Goal: Task Accomplishment & Management: Manage account settings

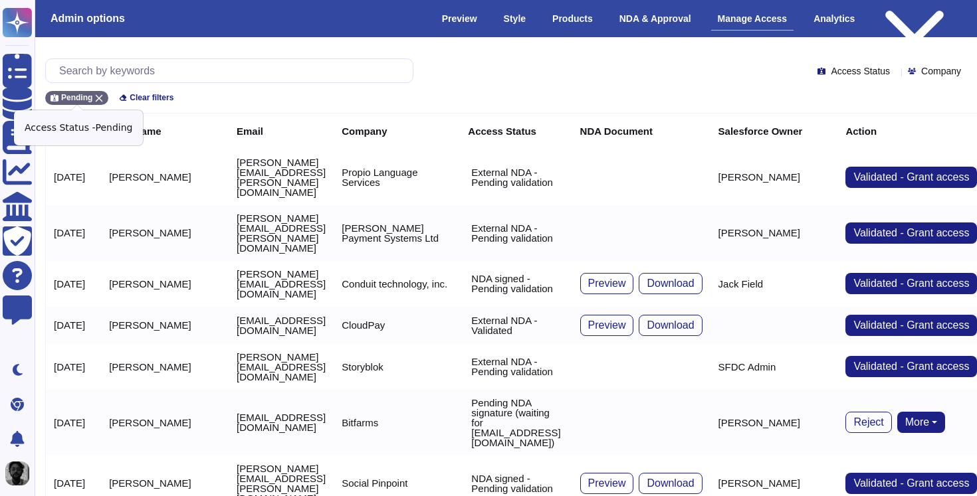
click at [104, 96] on div "Pending" at bounding box center [76, 98] width 63 height 14
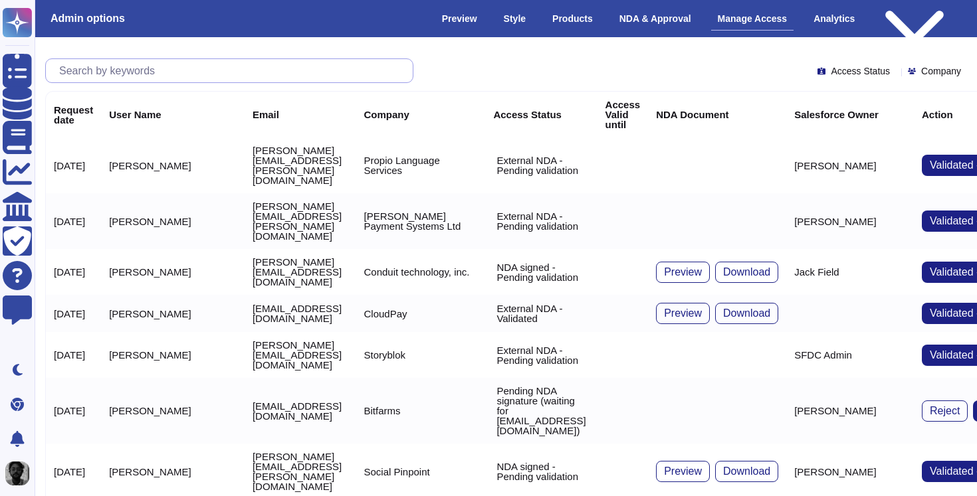
click at [187, 76] on input "text" at bounding box center [232, 70] width 360 height 23
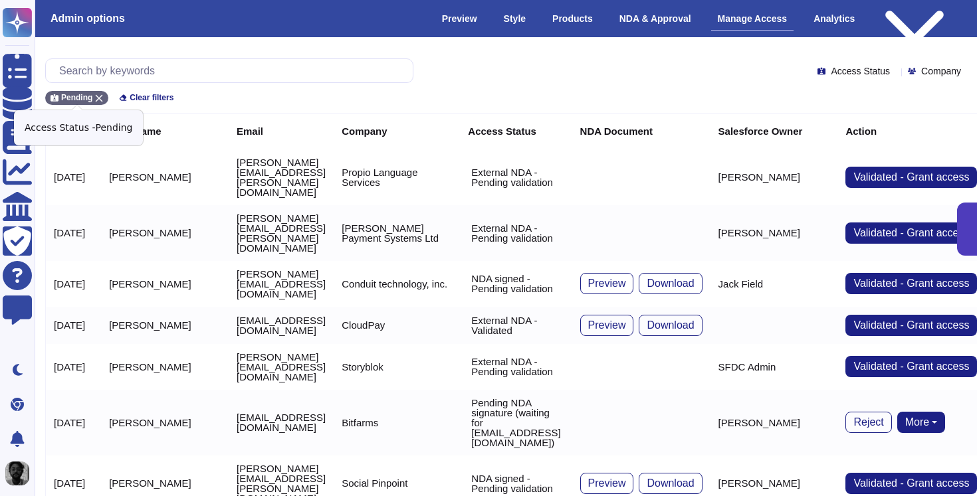
click at [104, 102] on div "Pending" at bounding box center [76, 98] width 63 height 14
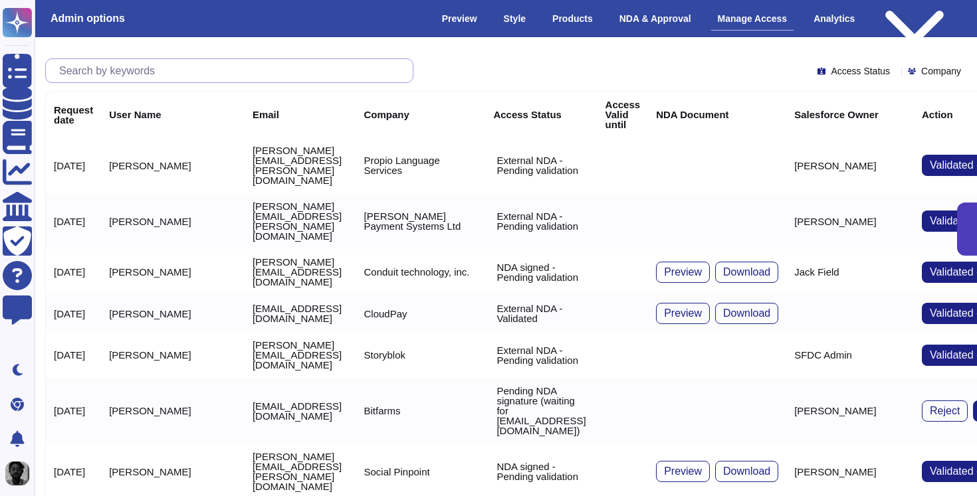
click at [128, 78] on input "text" at bounding box center [232, 70] width 360 height 23
paste input "[EMAIL_ADDRESS][DOMAIN_NAME]"
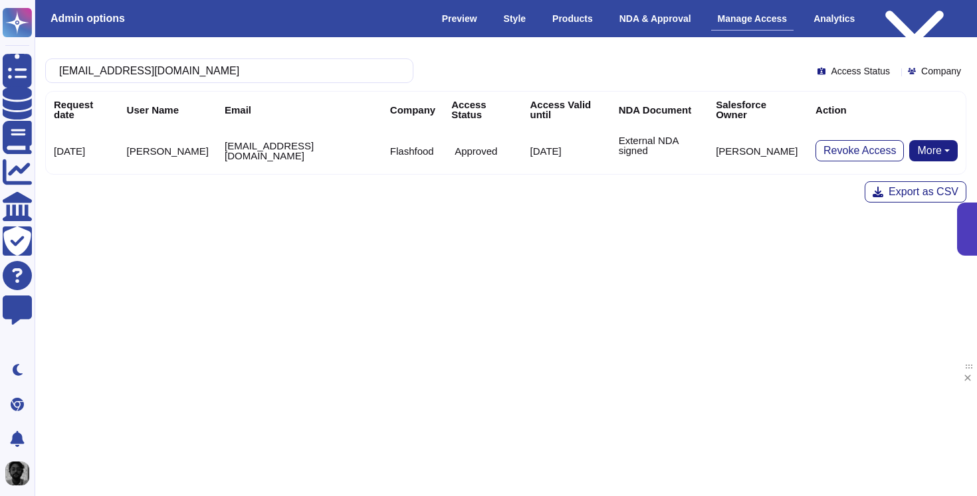
click at [937, 152] on button "More" at bounding box center [933, 150] width 49 height 21
click at [336, 76] on input "[EMAIL_ADDRESS][DOMAIN_NAME]" at bounding box center [225, 70] width 347 height 23
paste input "thun.sivadas@synchronoss"
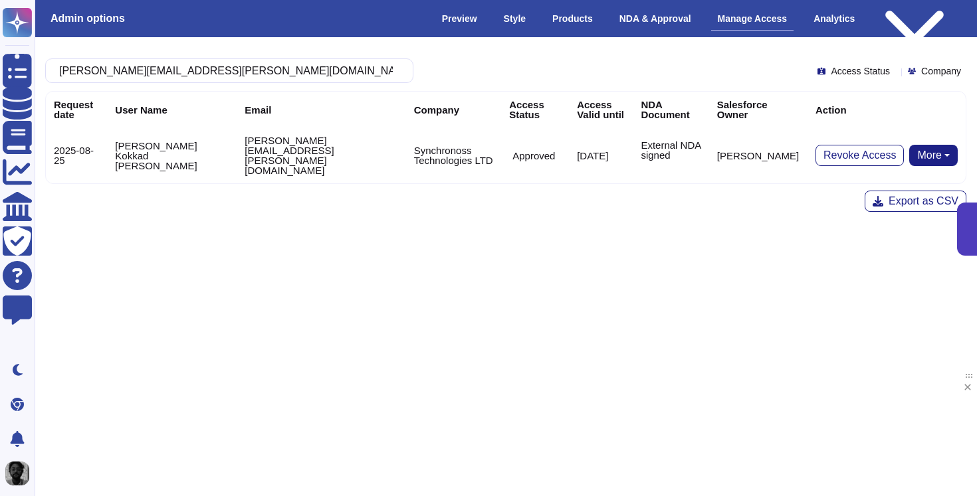
type input "[PERSON_NAME][EMAIL_ADDRESS][PERSON_NAME][DOMAIN_NAME]"
click at [557, 240] on html "Questionnaires Knowledge Base Documents Analytics CAIQ / SIG Trust Center Help …" at bounding box center [488, 195] width 977 height 391
click at [686, 144] on p "External NDA signed" at bounding box center [671, 150] width 60 height 20
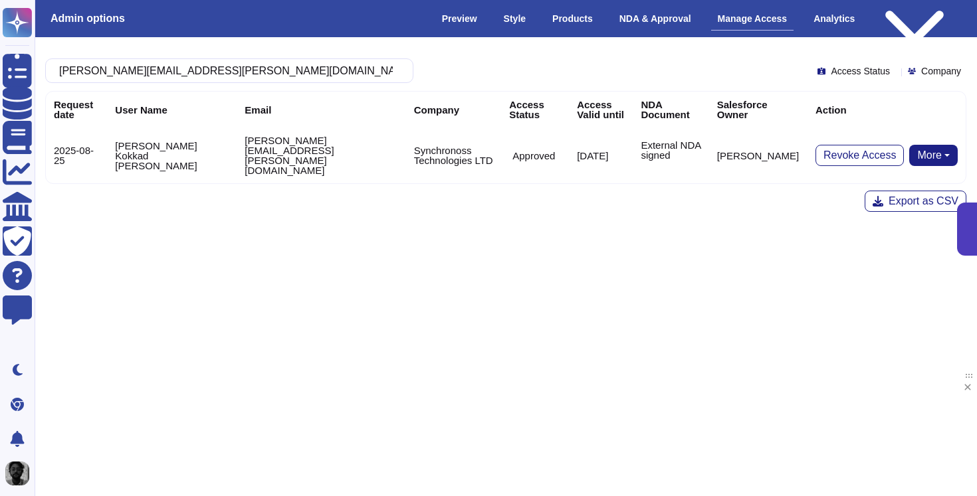
click at [631, 237] on html "Questionnaires Knowledge Base Documents Analytics CAIQ / SIG Trust Center Help …" at bounding box center [488, 195] width 977 height 391
